Goal: Task Accomplishment & Management: Use online tool/utility

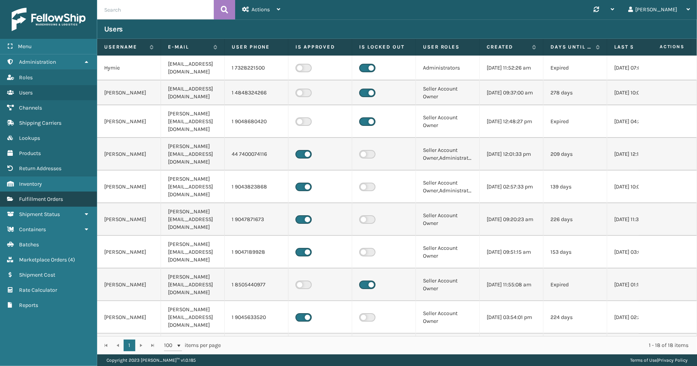
click at [34, 196] on span "Fulfillment Orders" at bounding box center [41, 199] width 44 height 7
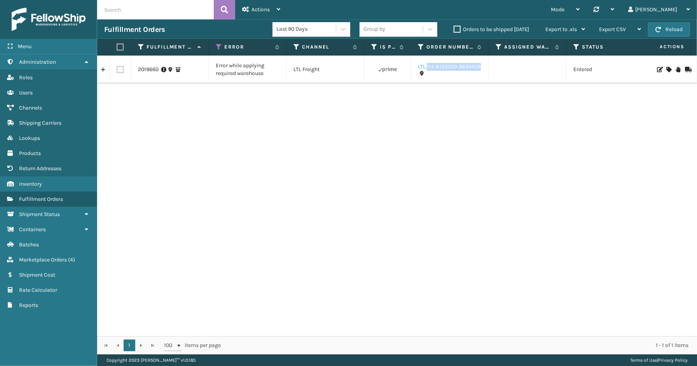
drag, startPoint x: 480, startPoint y: 69, endPoint x: 426, endPoint y: 69, distance: 53.6
click at [426, 69] on div "LTL.114-8103220-3639408" at bounding box center [449, 69] width 63 height 13
copy link "114-8103220-3639408"
click at [154, 72] on link "2019660" at bounding box center [148, 70] width 21 height 8
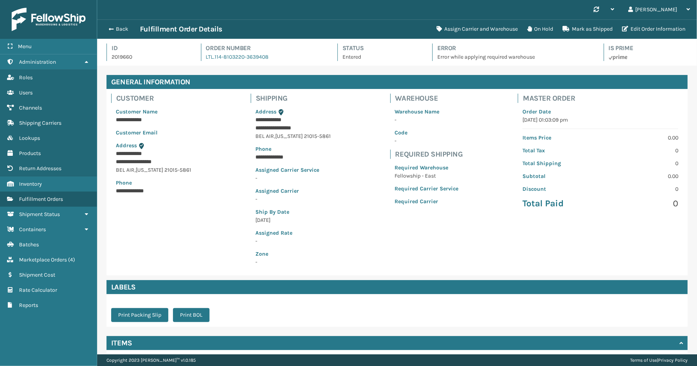
scroll to position [18, 600]
click at [469, 29] on button "Assign Carrier and Warehouse" at bounding box center [477, 29] width 91 height 16
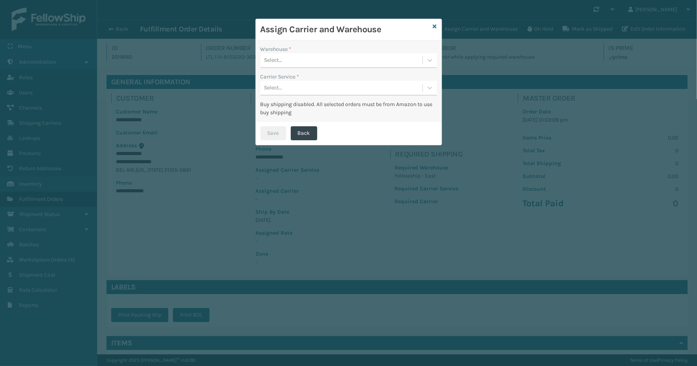
click at [286, 47] on label "Warehouse *" at bounding box center [275, 49] width 31 height 8
click at [284, 56] on div "Select..." at bounding box center [341, 60] width 162 height 13
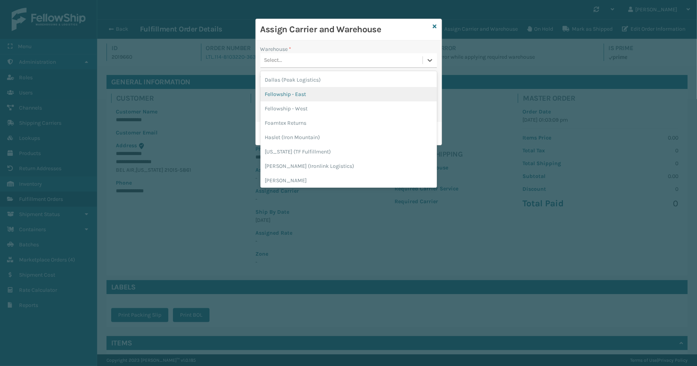
click at [292, 97] on div "Fellowship - East" at bounding box center [348, 94] width 176 height 14
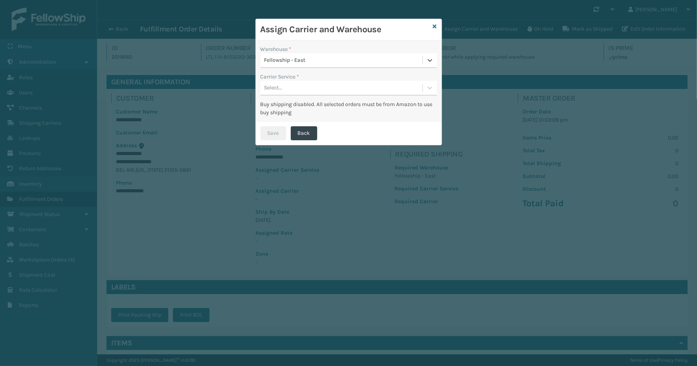
click at [287, 92] on div "Select..." at bounding box center [341, 88] width 162 height 13
drag, startPoint x: 272, startPoint y: 105, endPoint x: 277, endPoint y: 139, distance: 33.8
click at [272, 105] on div "LTL" at bounding box center [348, 107] width 176 height 14
click at [270, 129] on button "Save" at bounding box center [273, 133] width 26 height 14
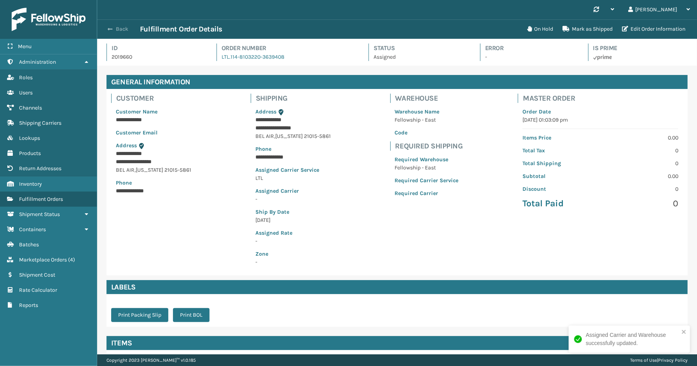
click at [119, 28] on button "Back" at bounding box center [122, 29] width 36 height 7
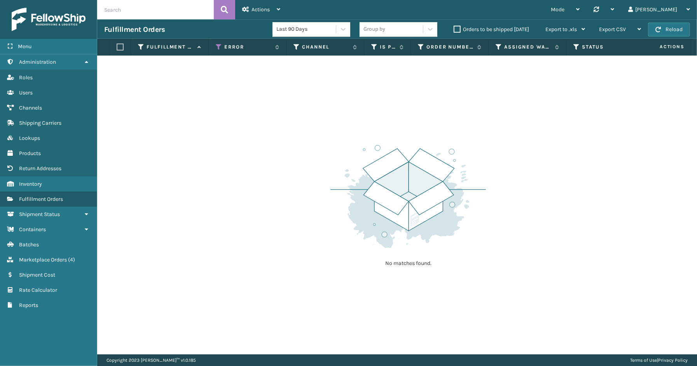
click at [36, 351] on div "Menu Channels Administration Channels Roles Channels Users Channels Channels Ch…" at bounding box center [48, 183] width 97 height 366
